Goal: Task Accomplishment & Management: Manage account settings

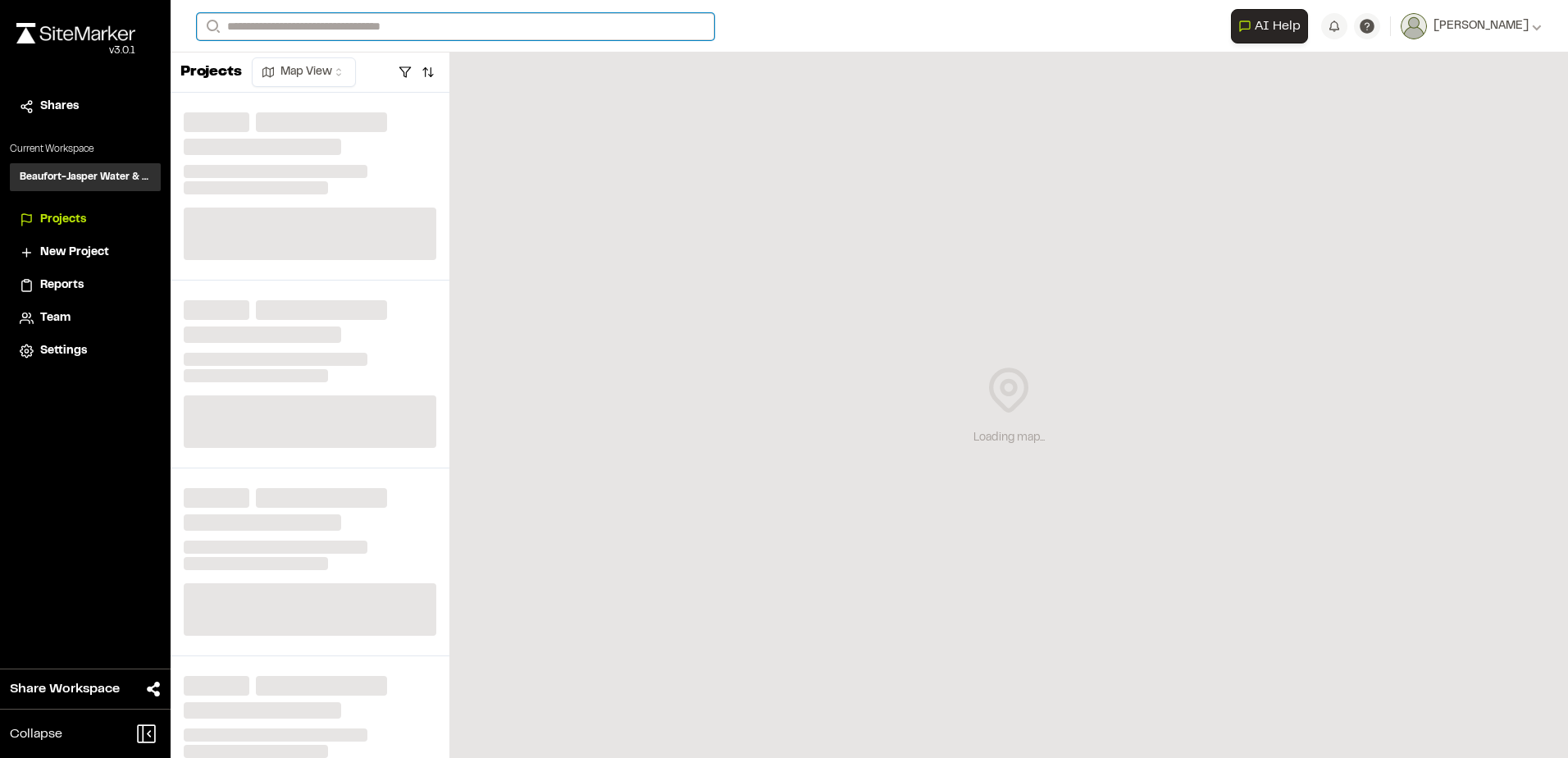
click at [281, 26] on input "Search" at bounding box center [456, 26] width 518 height 27
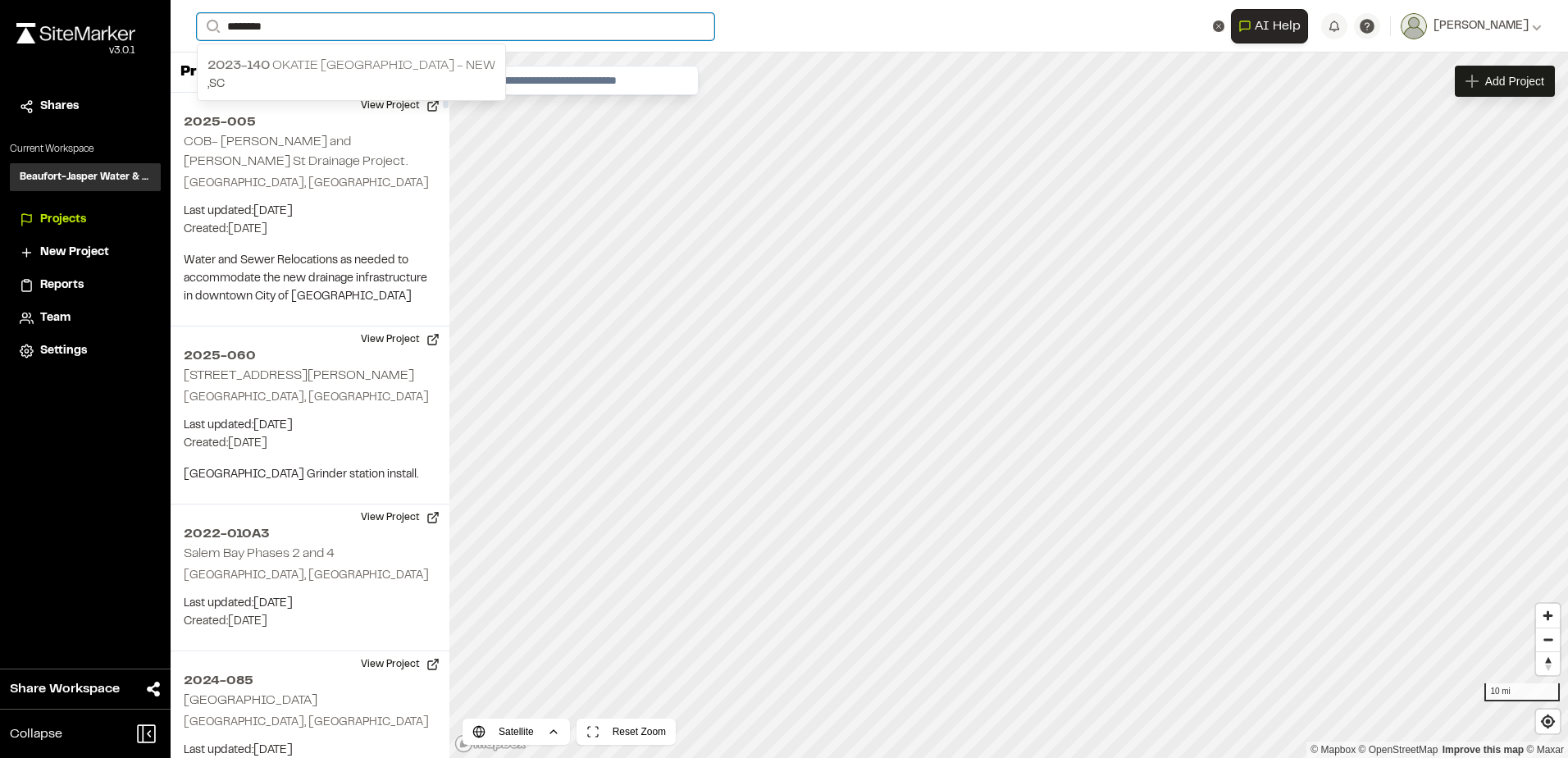
type input "********"
click at [343, 72] on p "2023-140 Okatie [GEOGRAPHIC_DATA] - NEW" at bounding box center [351, 65] width 288 height 20
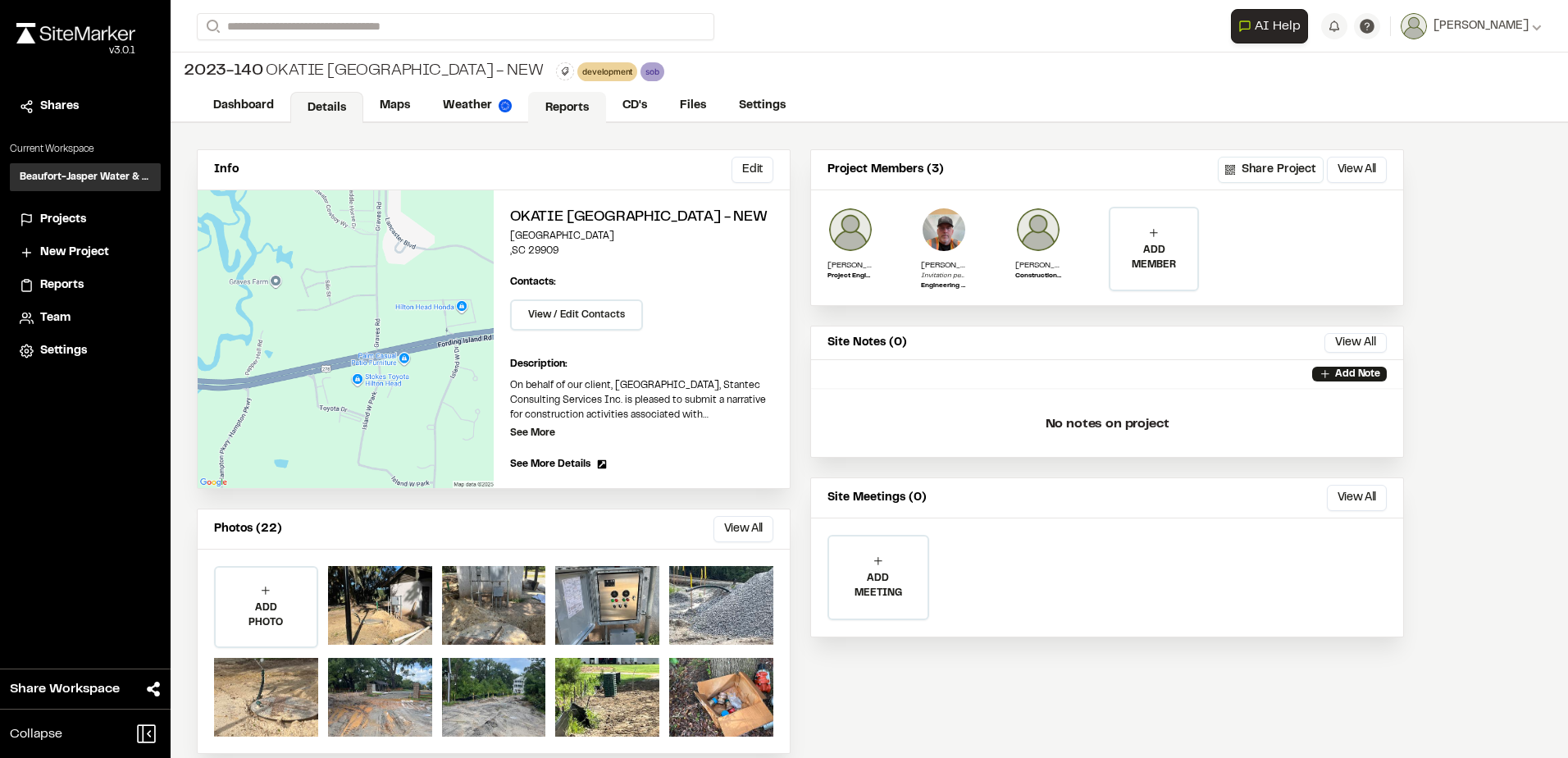
click at [559, 118] on link "Reports" at bounding box center [567, 107] width 78 height 31
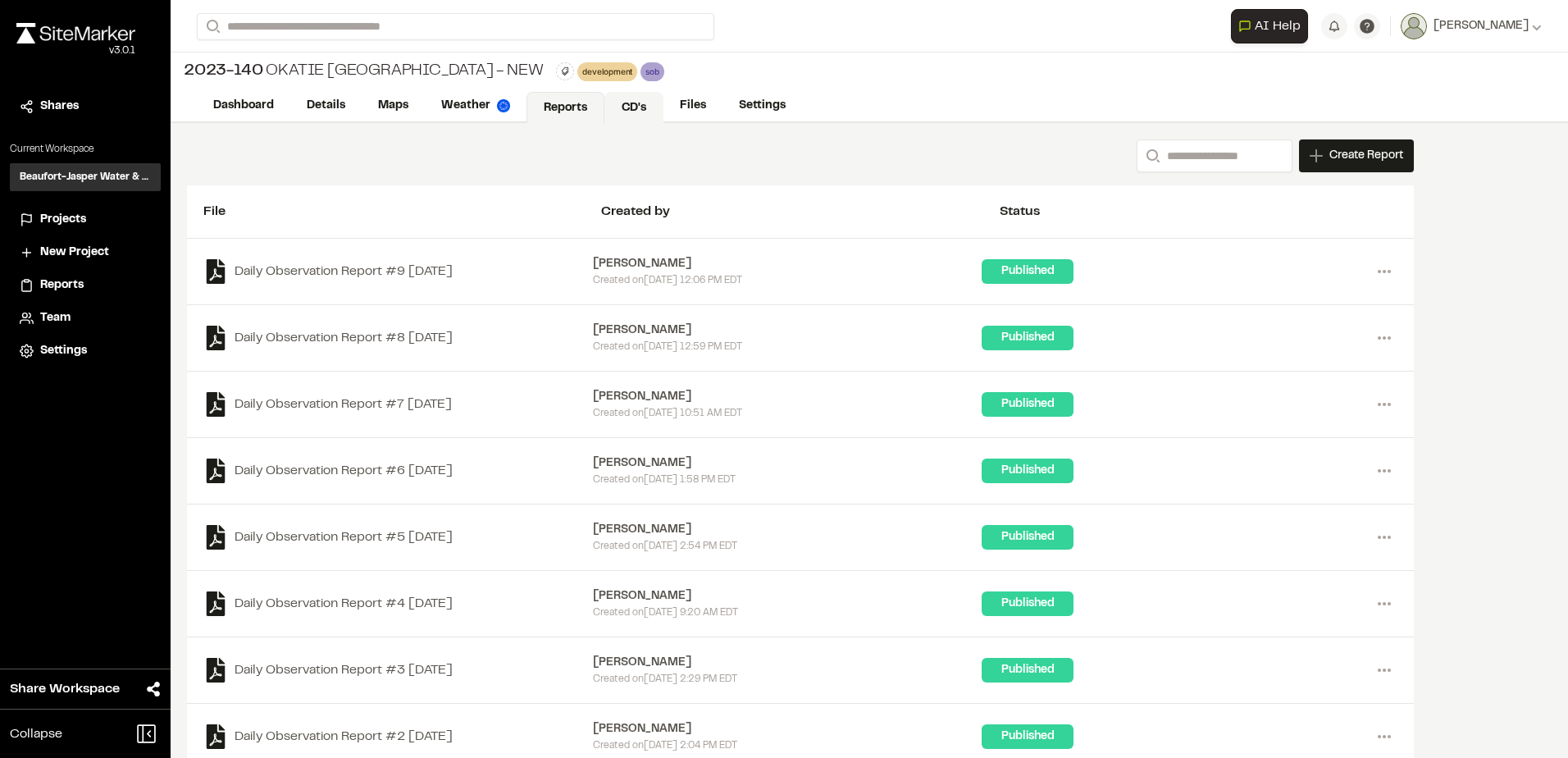
click at [648, 109] on link "CD's" at bounding box center [634, 107] width 59 height 31
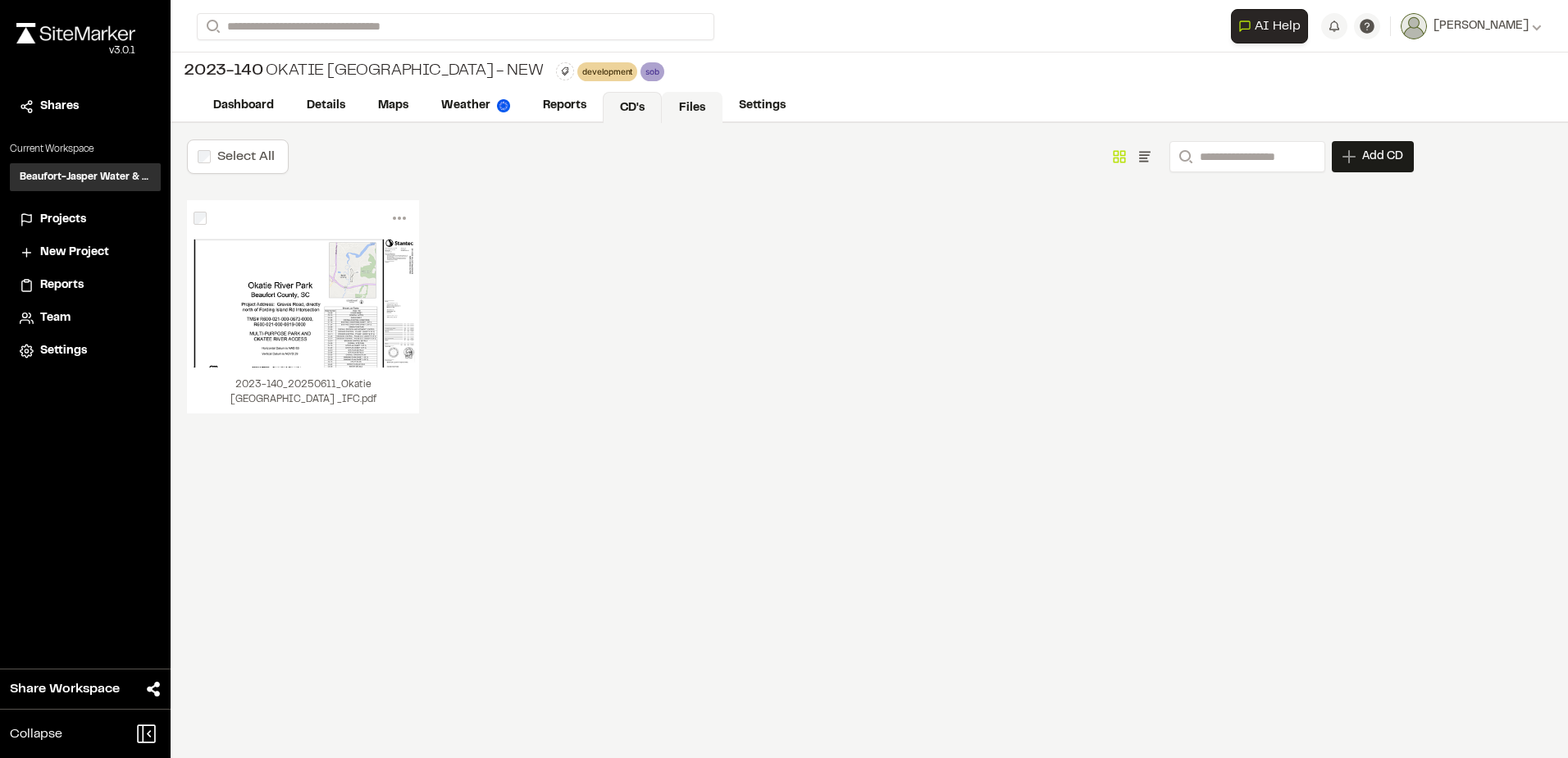
click at [690, 110] on link "Files" at bounding box center [693, 107] width 61 height 31
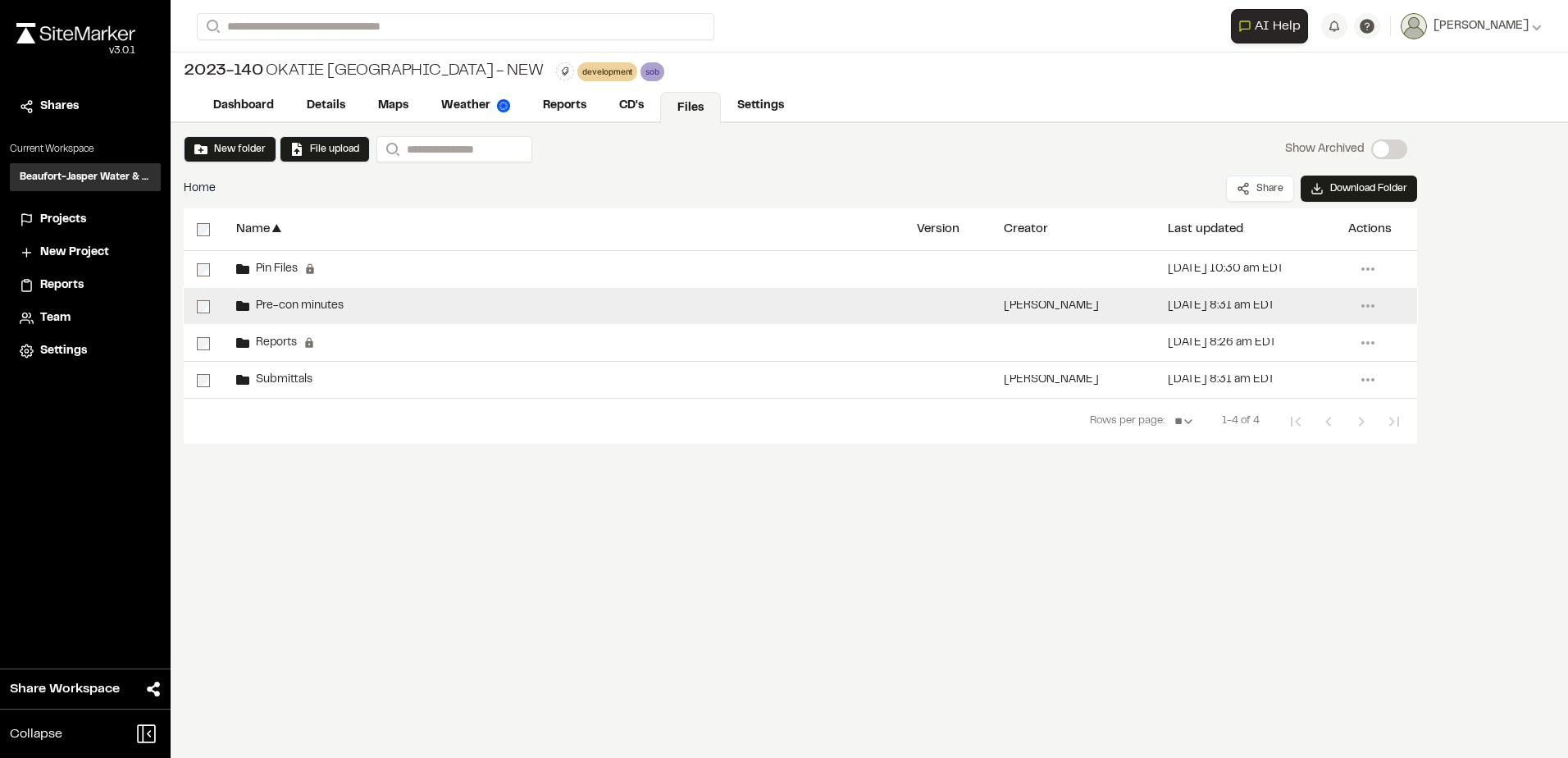
click at [383, 300] on div "Pre-con minutes" at bounding box center [564, 306] width 681 height 36
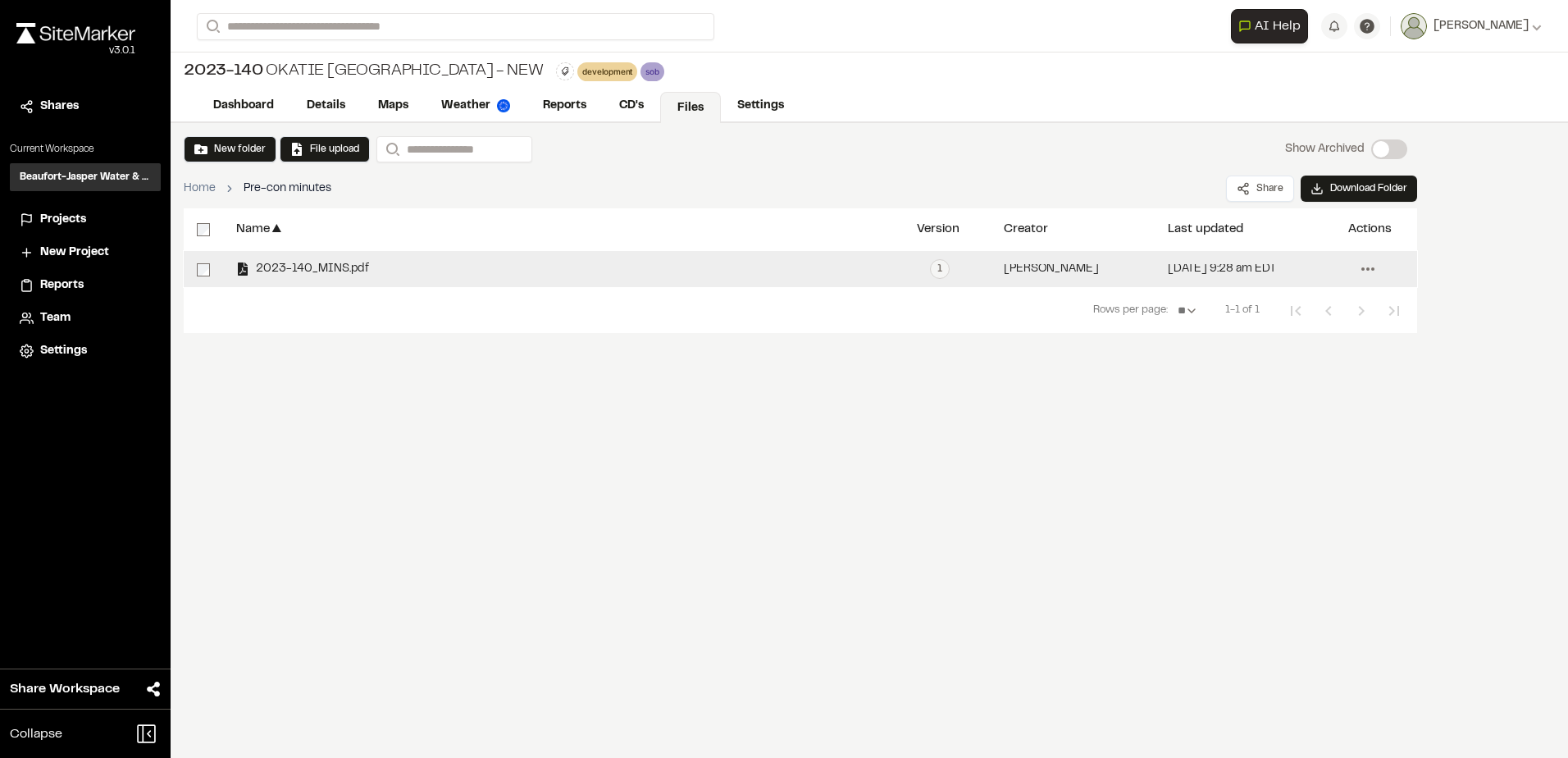
click at [1357, 267] on icon at bounding box center [1368, 268] width 26 height 26
click at [1267, 469] on span "Delete" at bounding box center [1265, 475] width 35 height 18
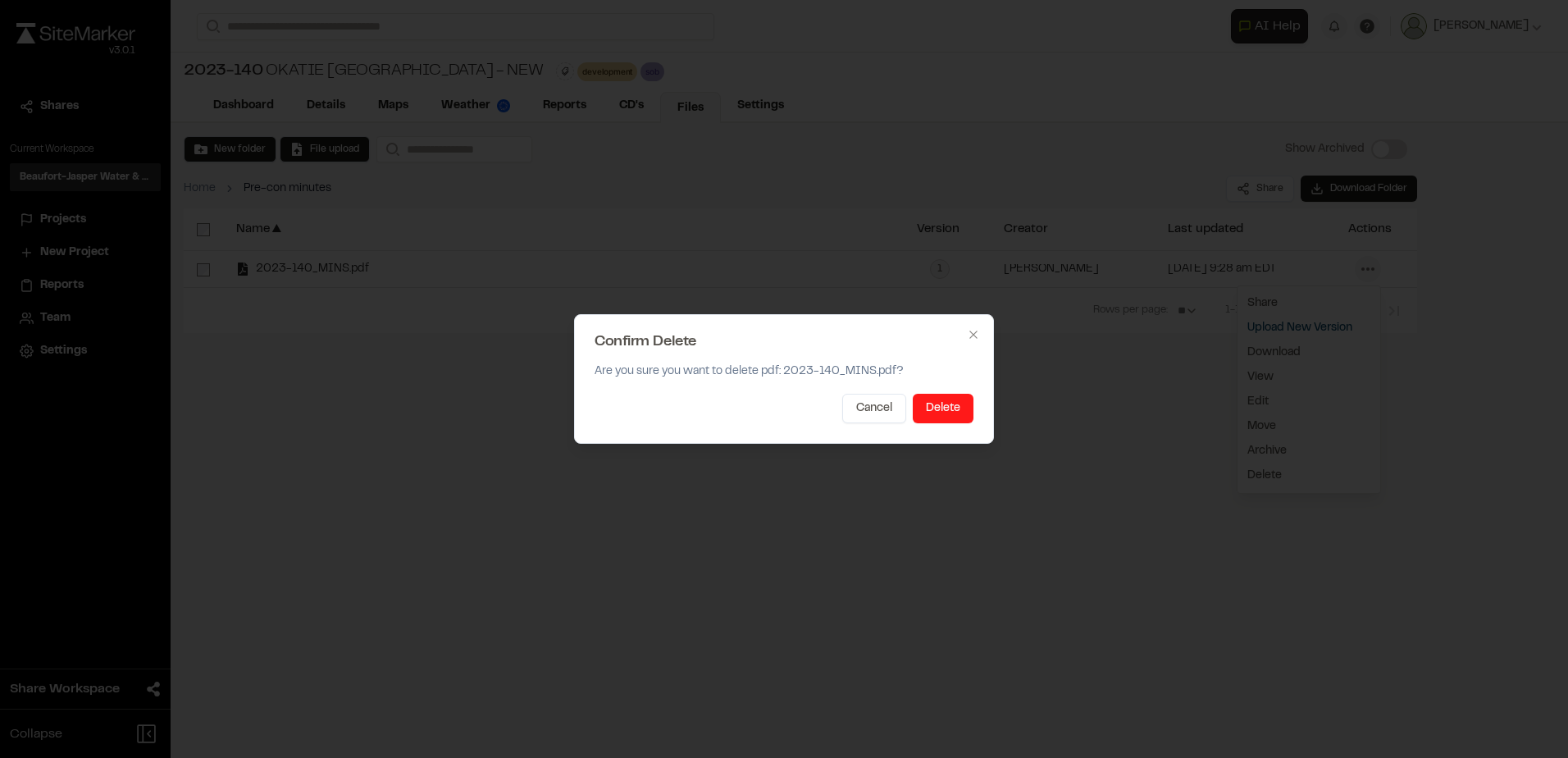
click at [950, 413] on button "Delete" at bounding box center [943, 408] width 61 height 30
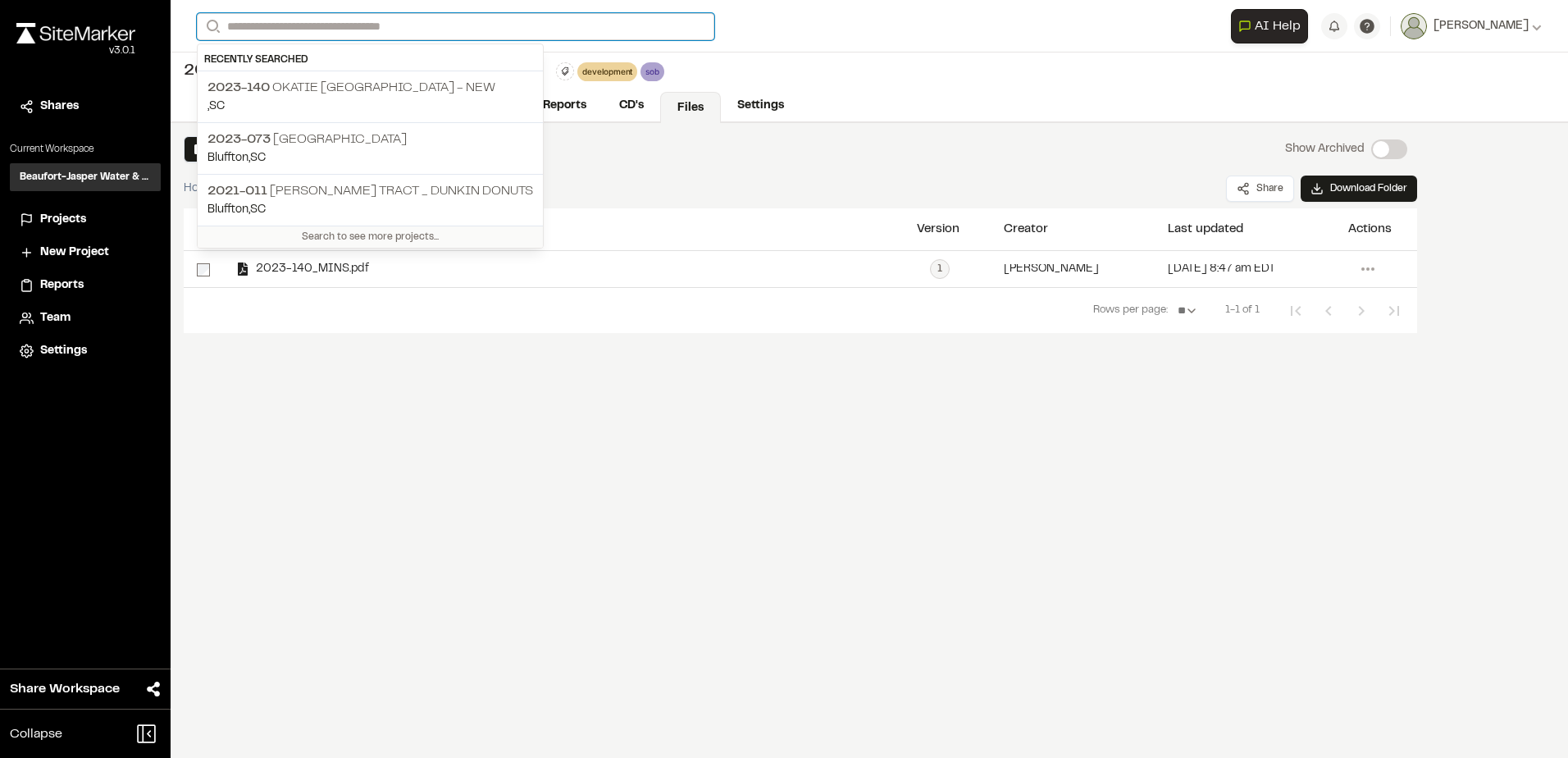
click at [325, 20] on input "Search" at bounding box center [456, 26] width 518 height 27
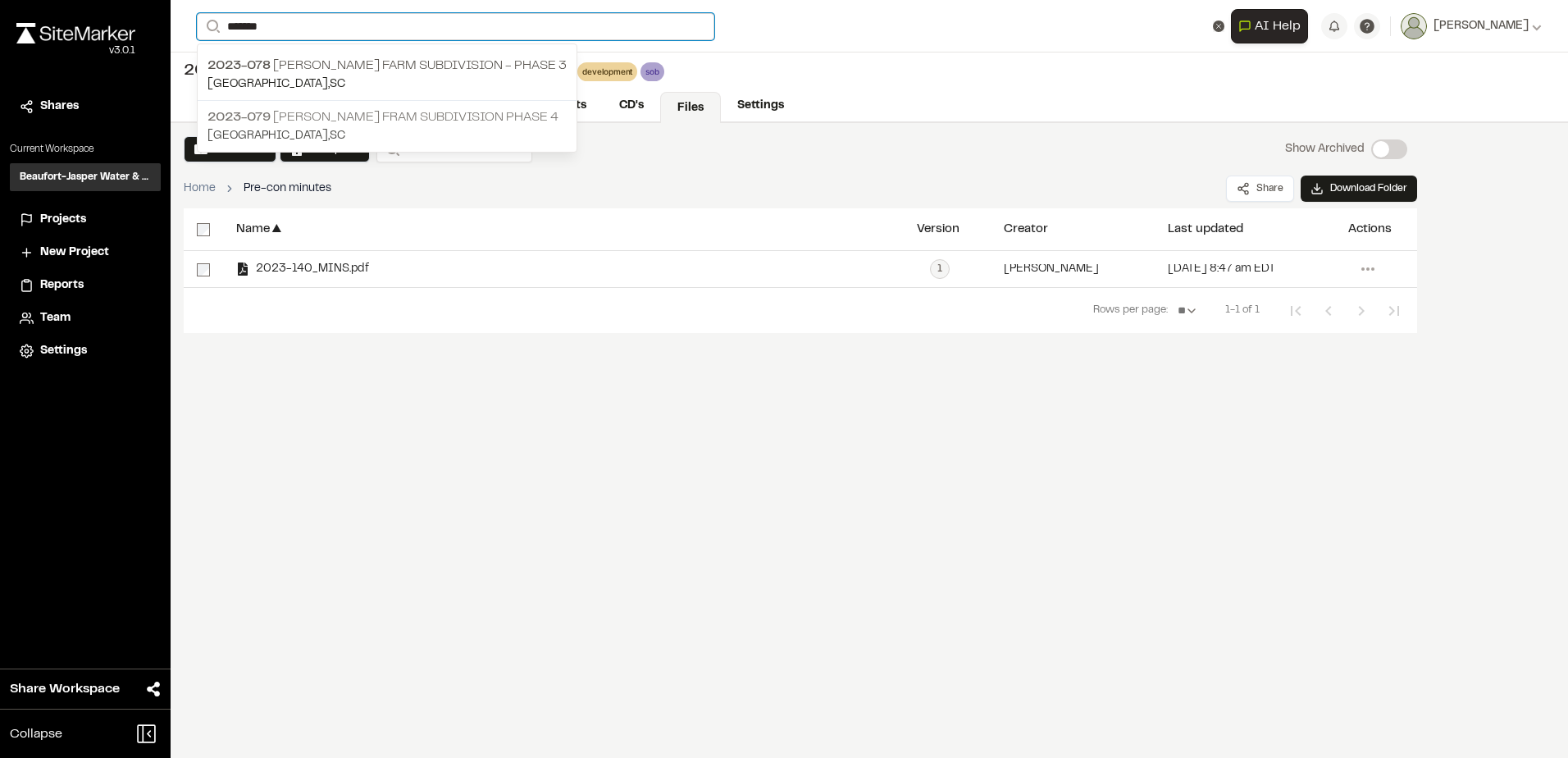
type input "*******"
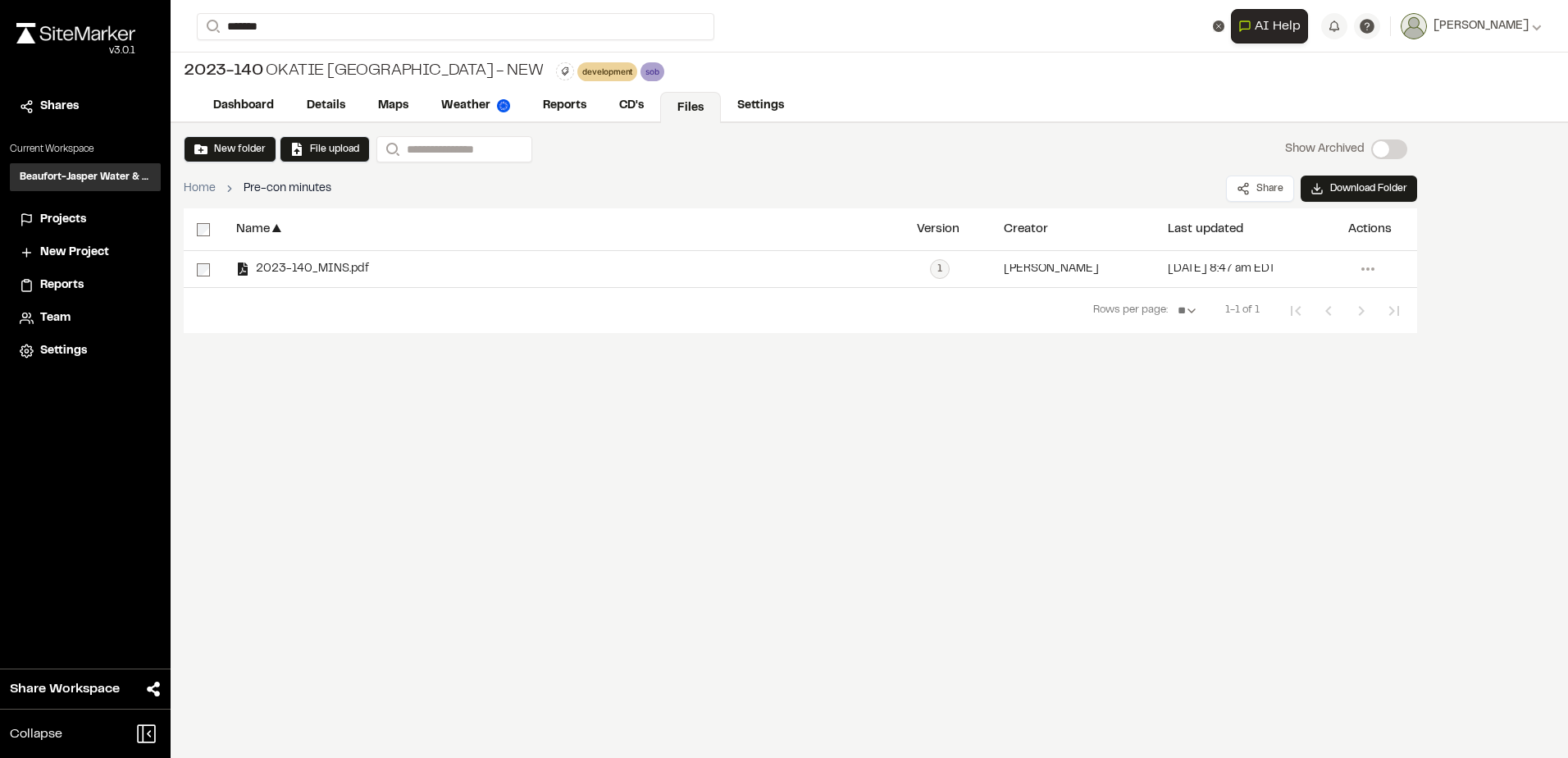
click at [310, 116] on p "2023-079 [PERSON_NAME] Fram Subdivision Phase 4" at bounding box center [386, 117] width 359 height 20
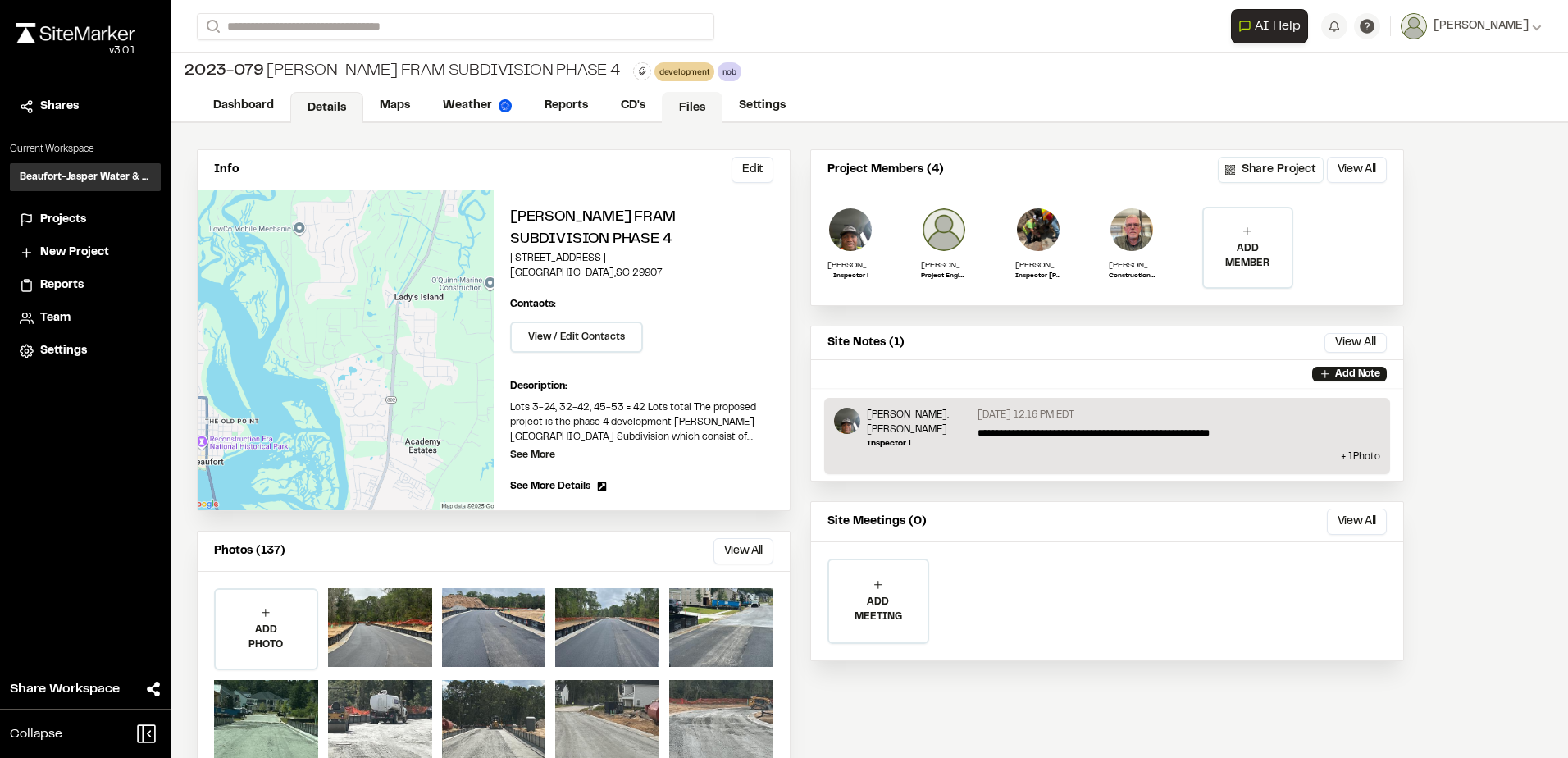
click at [686, 109] on link "Files" at bounding box center [693, 107] width 61 height 31
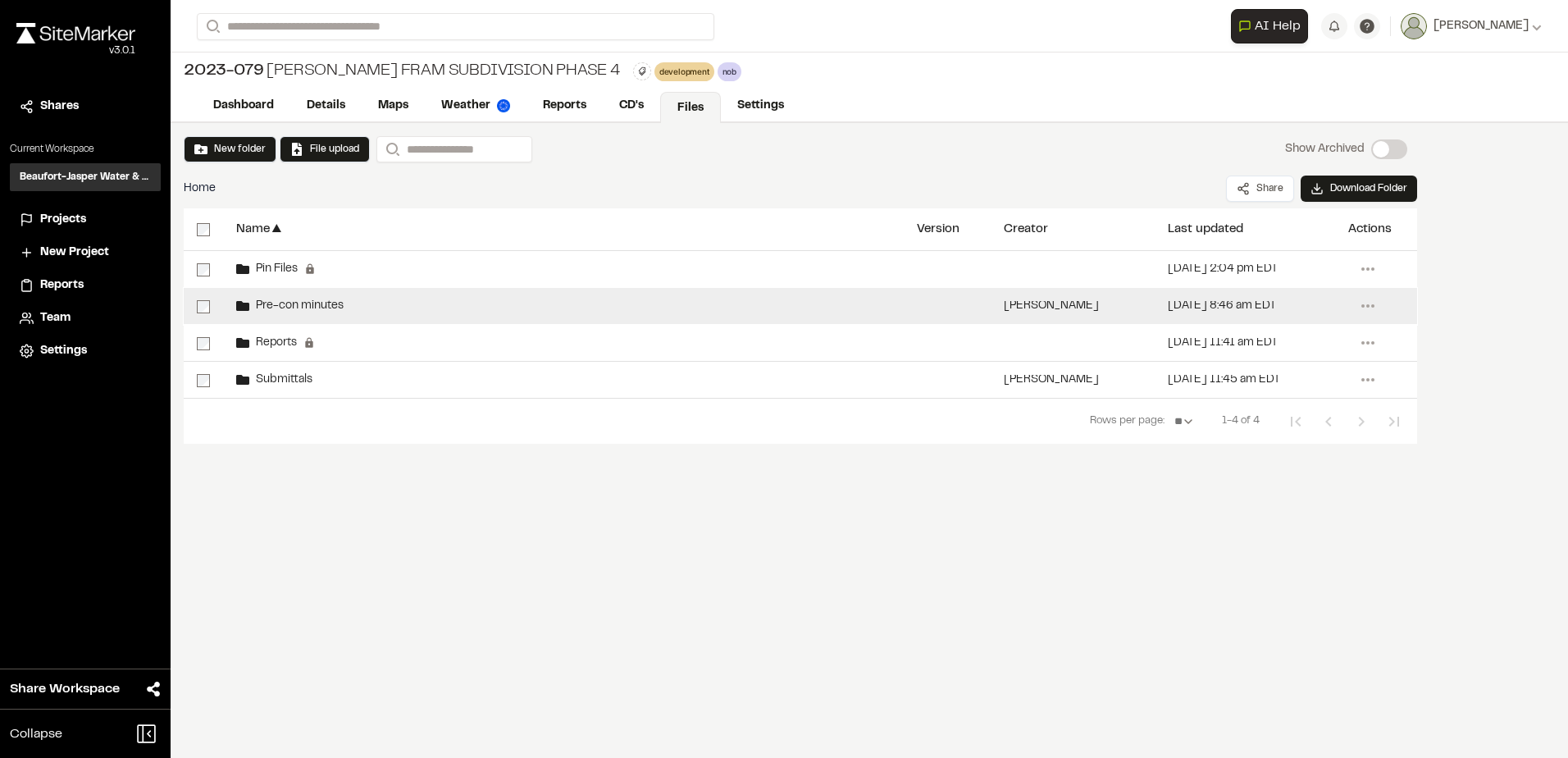
click at [290, 307] on span "Pre-con minutes" at bounding box center [296, 306] width 94 height 11
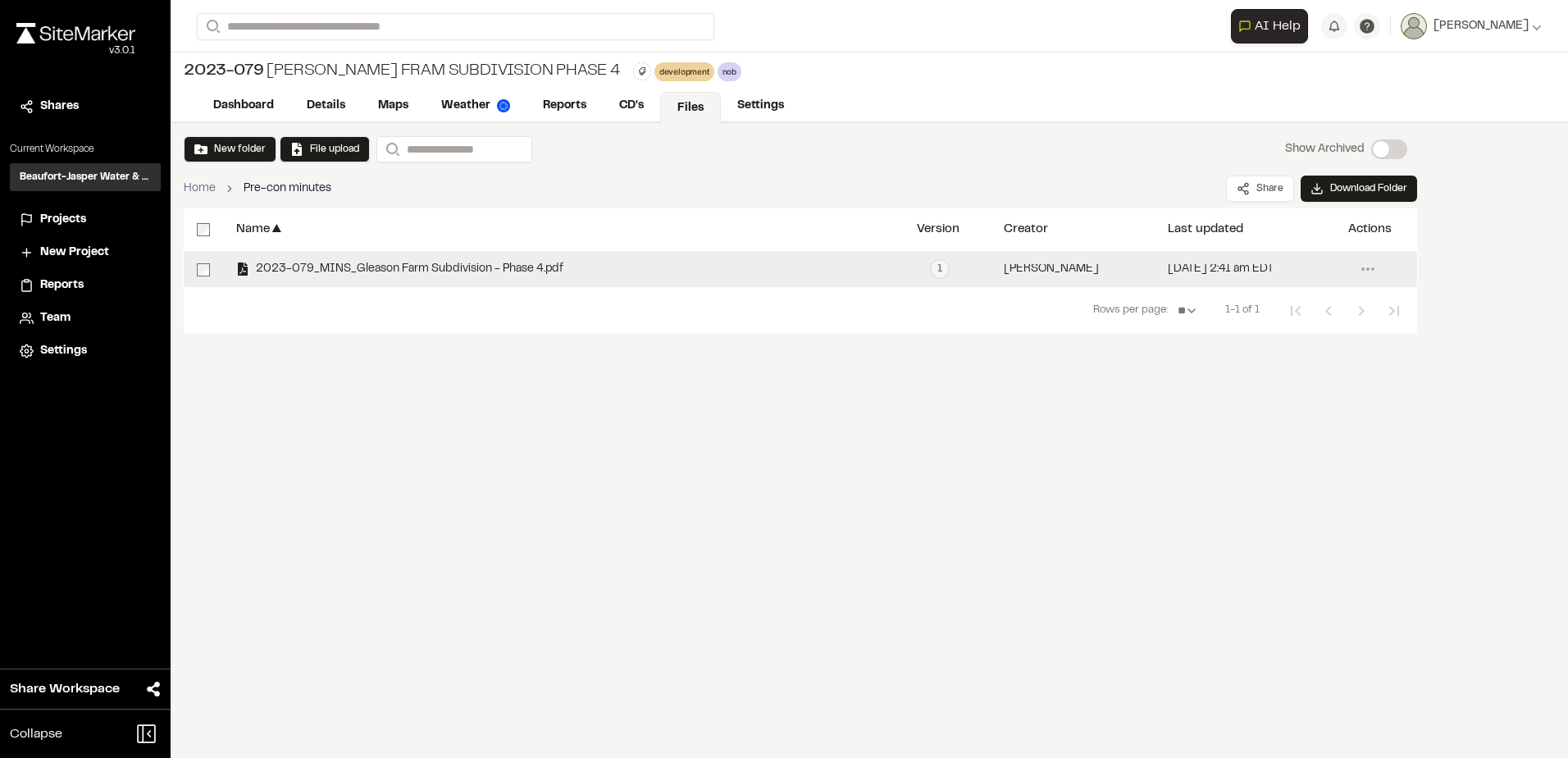
click at [481, 267] on span "2023-079_MINS_Gleason Farm Subdivision - Phase 4.pdf" at bounding box center [407, 269] width 314 height 11
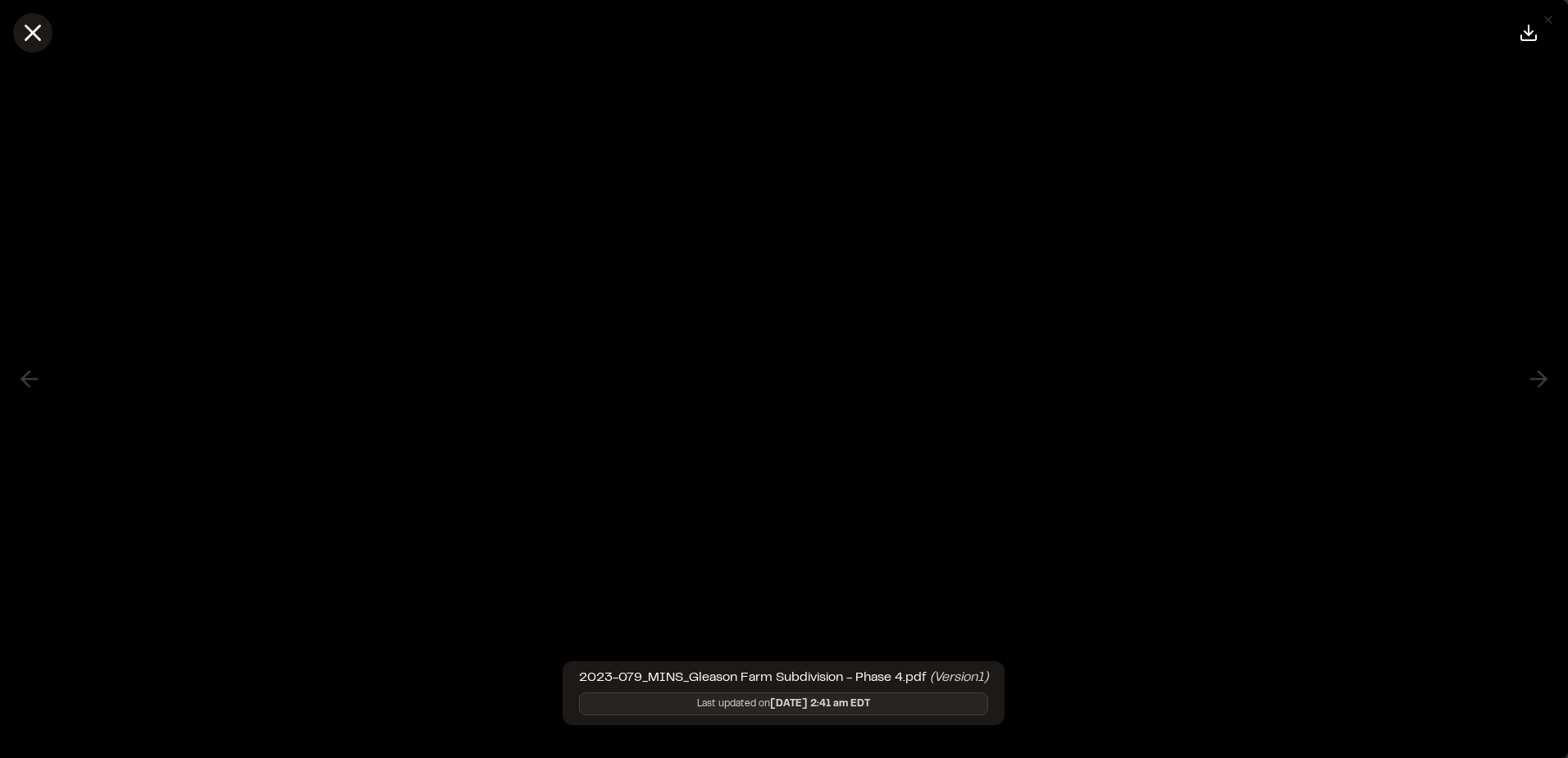
click at [33, 34] on line at bounding box center [33, 33] width 14 height 14
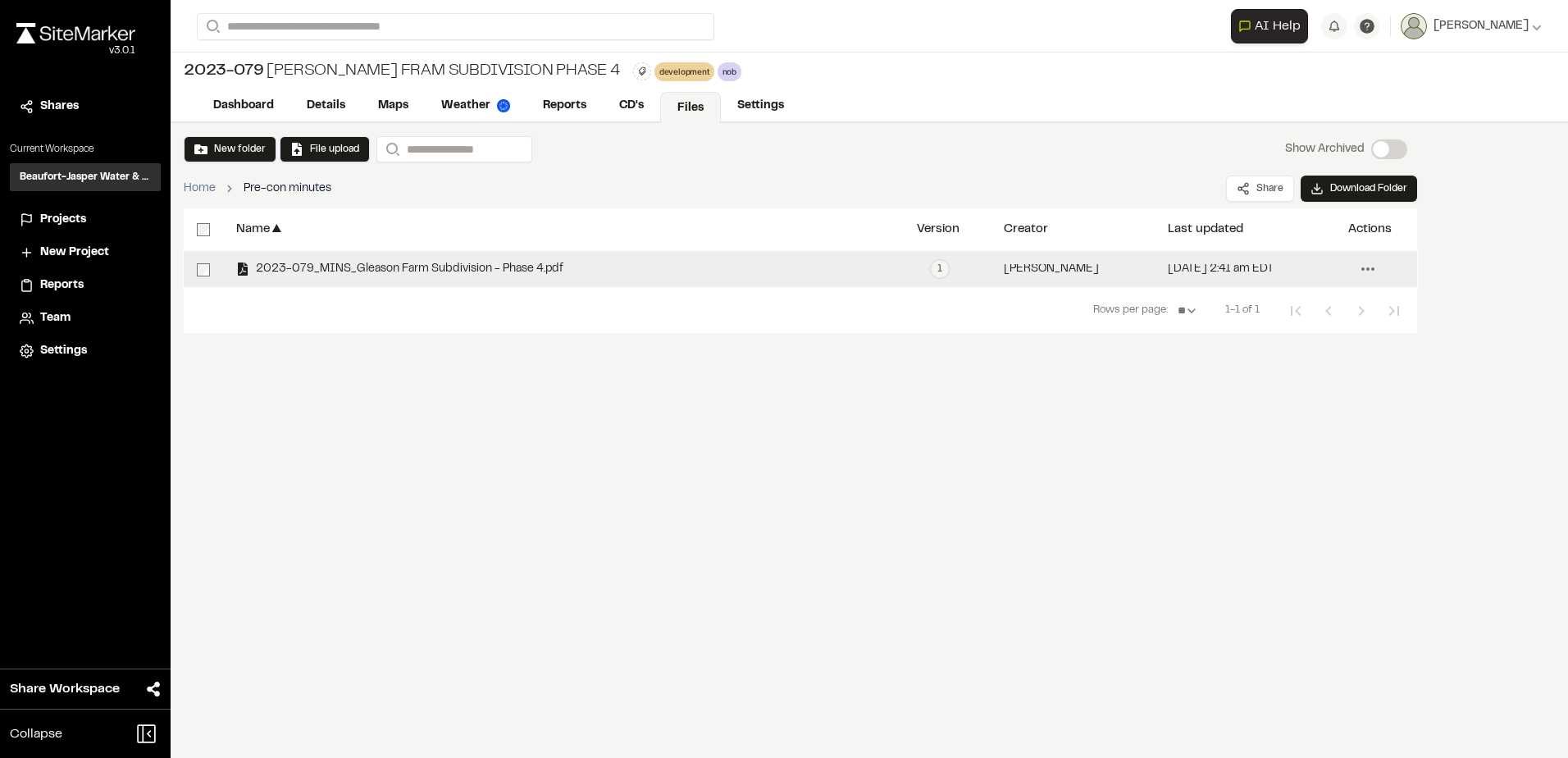
click at [1360, 272] on icon at bounding box center [1368, 268] width 26 height 26
click at [1272, 469] on span "Delete" at bounding box center [1265, 475] width 35 height 18
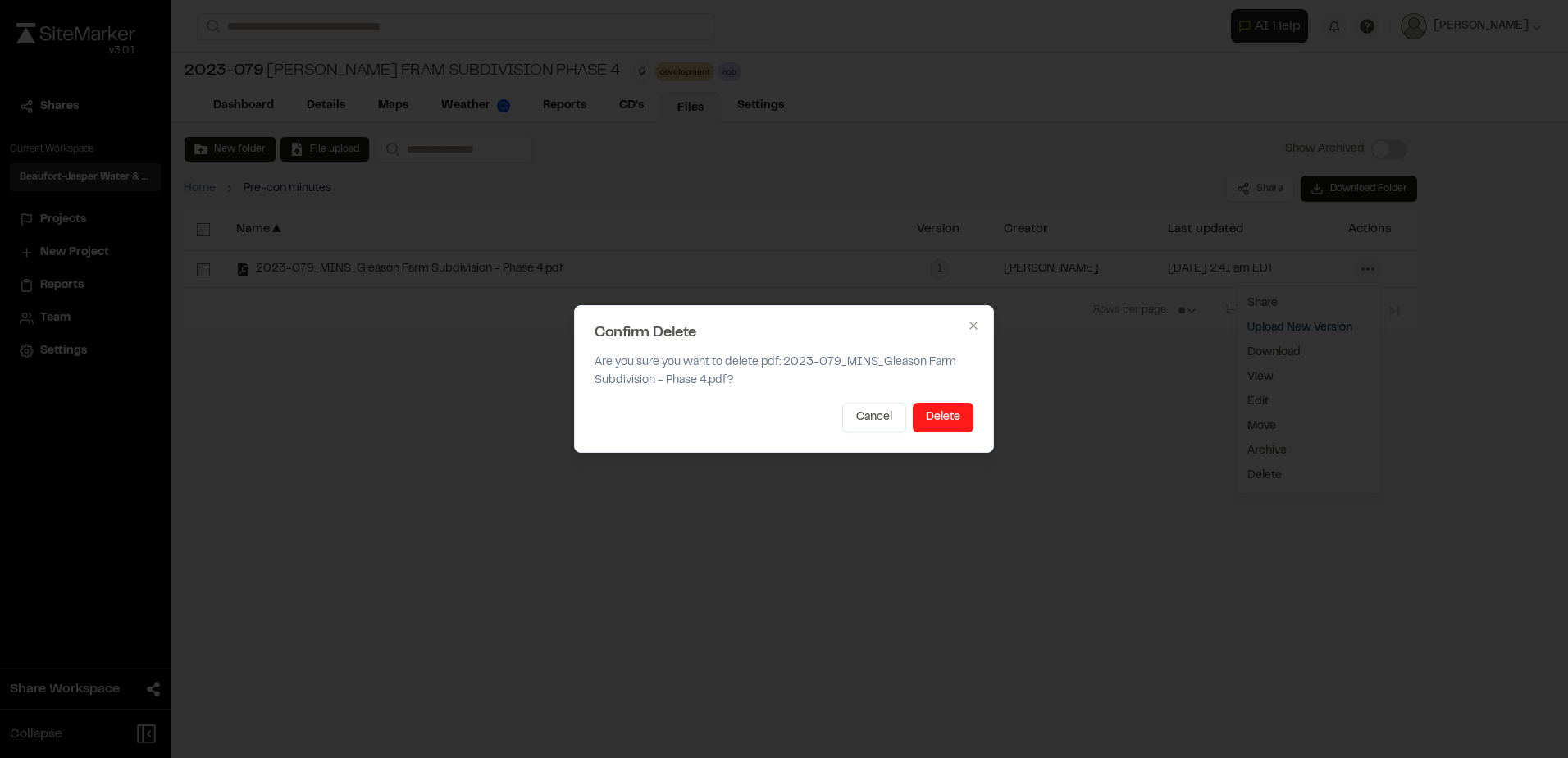
click at [939, 424] on button "Delete" at bounding box center [943, 417] width 61 height 30
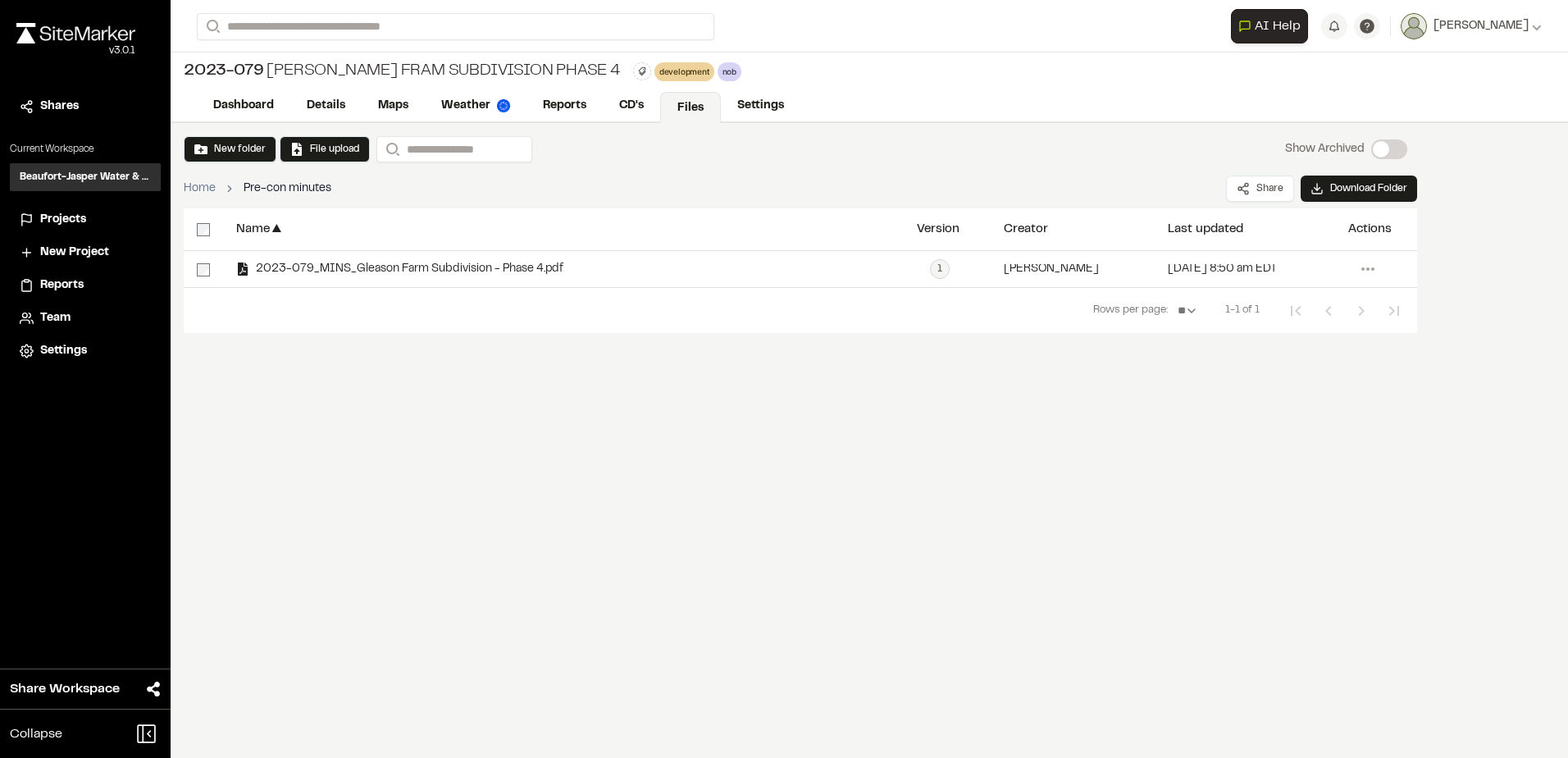
click at [1148, 504] on div "New folder File upload Search Show Archived Show Archived Home Pre-con minutes …" at bounding box center [869, 441] width 1397 height 635
